Goal: Check status: Check status

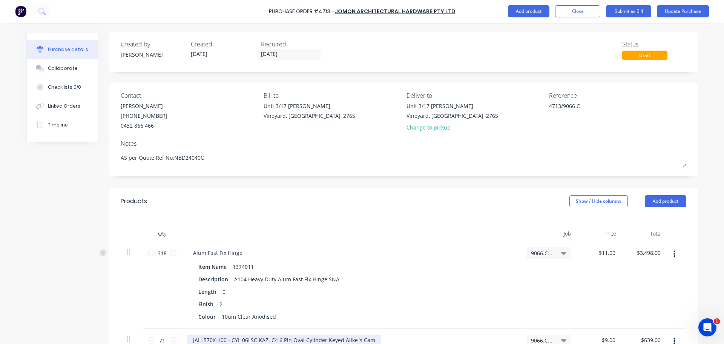
scroll to position [254, 0]
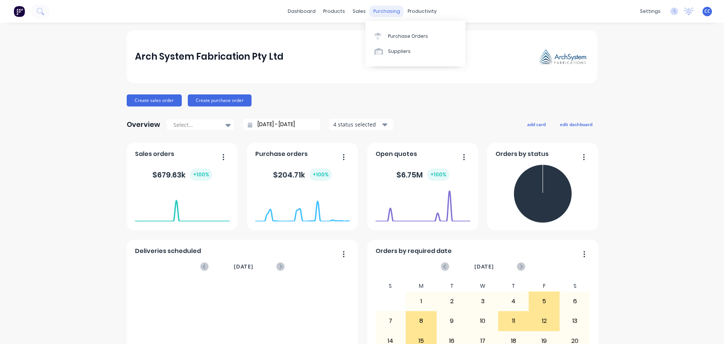
click at [370, 8] on div "purchasing" at bounding box center [387, 11] width 34 height 11
click at [398, 35] on div "Purchase Orders" at bounding box center [408, 36] width 40 height 7
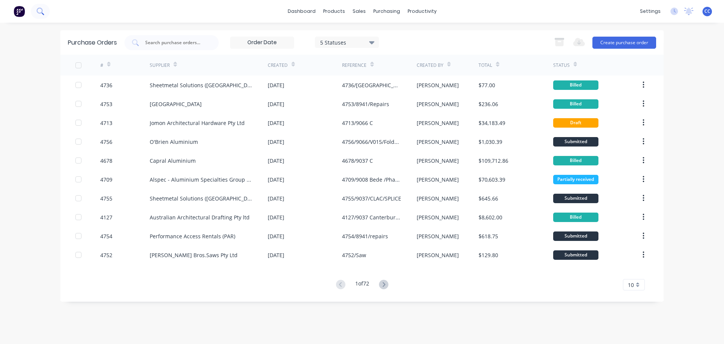
click at [40, 9] on icon at bounding box center [40, 11] width 6 height 6
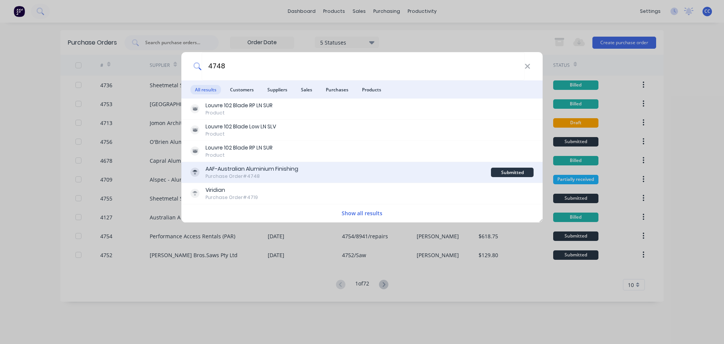
type input "4748"
click at [255, 171] on div "AAF-Australian Aluminium Finishing" at bounding box center [252, 169] width 93 height 8
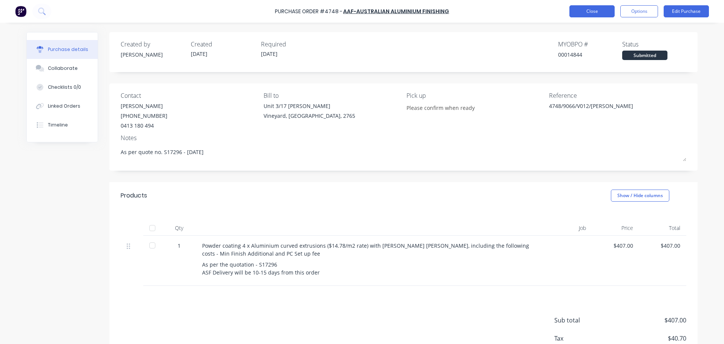
click at [585, 11] on button "Close" at bounding box center [592, 11] width 45 height 12
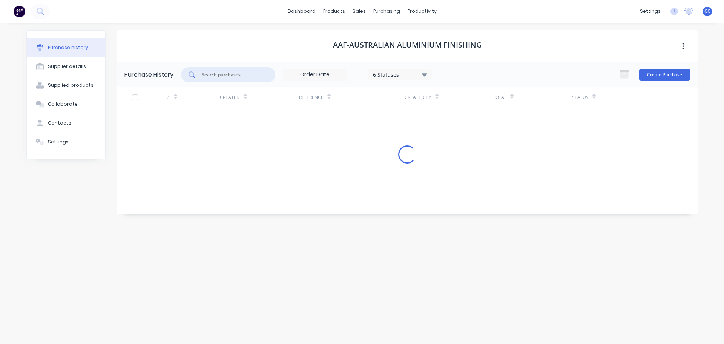
click at [218, 77] on input "text" at bounding box center [232, 75] width 63 height 8
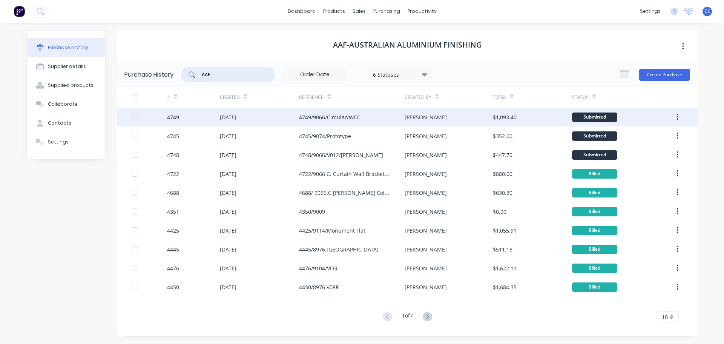
type input "AAF"
click at [315, 118] on div "4749/9066/Circular/WCC" at bounding box center [329, 117] width 61 height 8
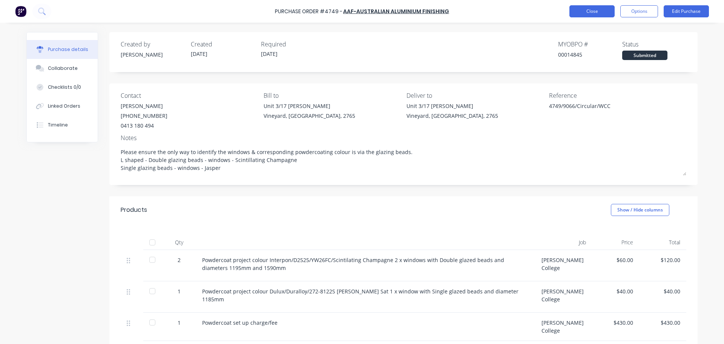
click at [585, 11] on button "Close" at bounding box center [592, 11] width 45 height 12
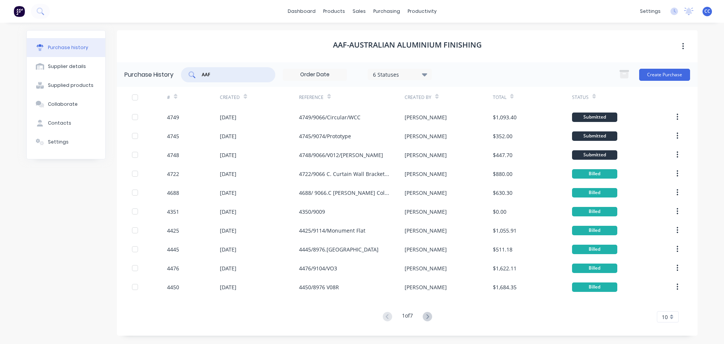
click at [218, 74] on input "AAF" at bounding box center [232, 75] width 63 height 8
click at [213, 75] on input "AA" at bounding box center [232, 75] width 63 height 8
type input "A"
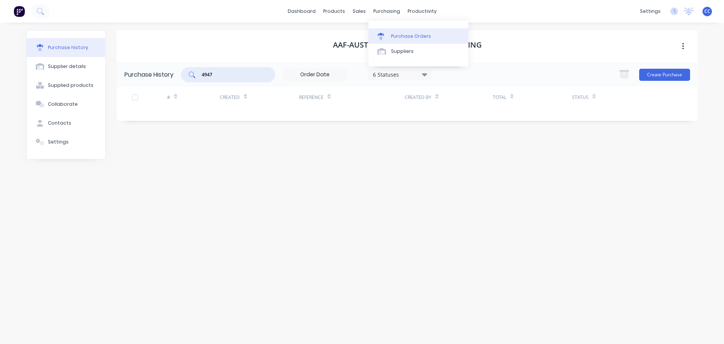
type input "4947"
click at [410, 37] on div "Purchase Orders" at bounding box center [411, 36] width 40 height 7
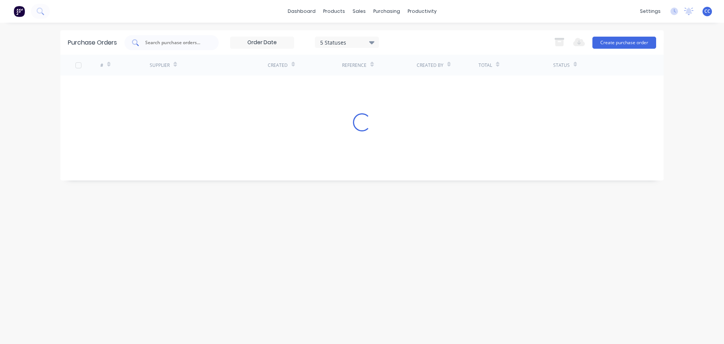
click at [166, 47] on div at bounding box center [171, 42] width 94 height 15
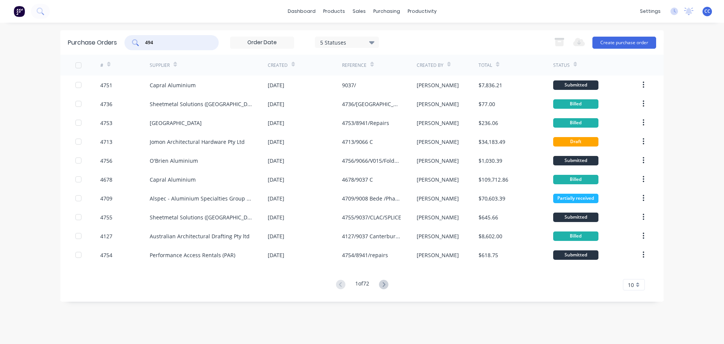
type input "4947"
click at [172, 42] on input "text" at bounding box center [175, 43] width 63 height 8
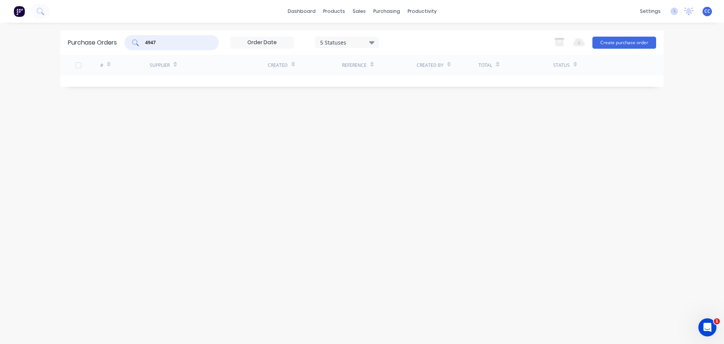
click at [161, 41] on input "4947" at bounding box center [175, 43] width 63 height 8
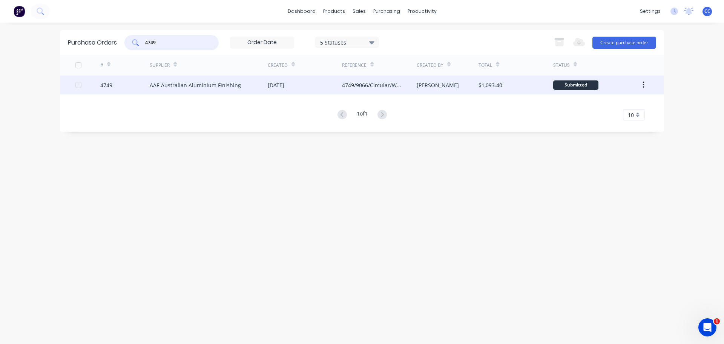
type input "4749"
click at [321, 90] on div "[DATE]" at bounding box center [305, 84] width 74 height 19
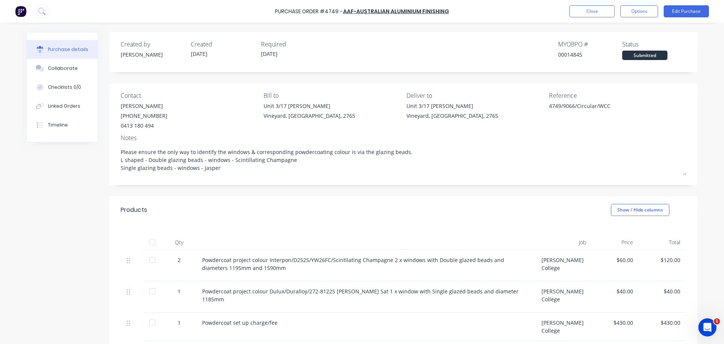
type textarea "x"
click at [55, 66] on div "Collaborate" at bounding box center [63, 68] width 30 height 7
